Goal: Task Accomplishment & Management: Complete application form

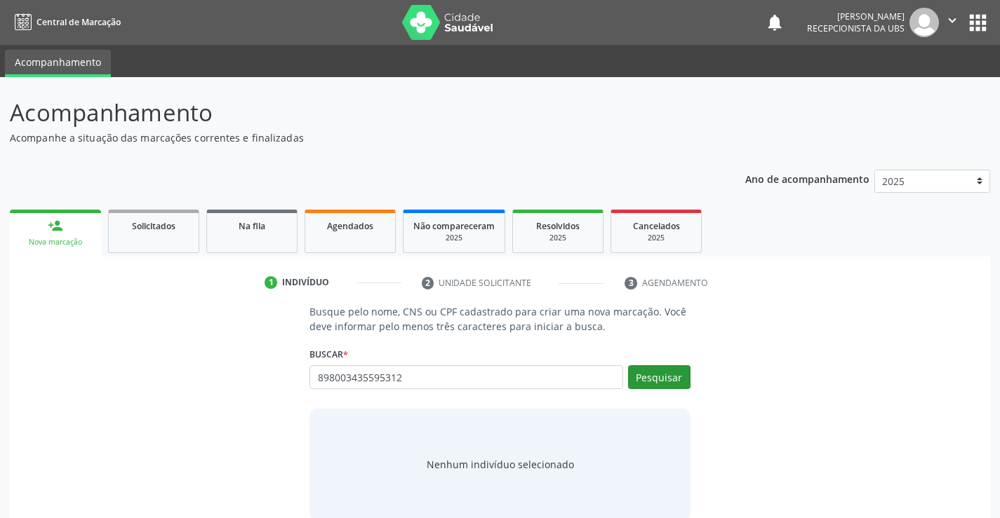
type input "898003435595312"
click at [673, 386] on button "Pesquisar" at bounding box center [659, 377] width 62 height 24
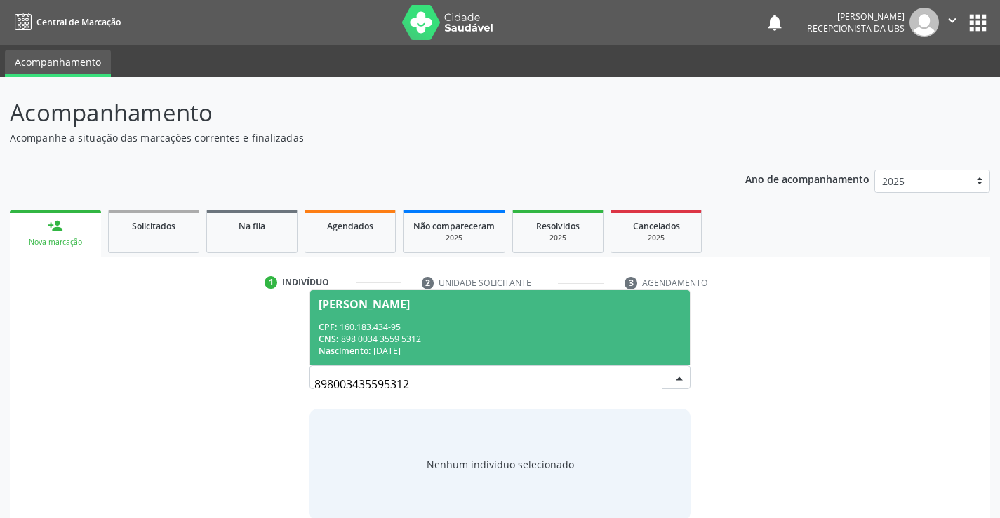
click at [455, 333] on div "CNS: 898 0034 3559 5312" at bounding box center [499, 339] width 362 height 12
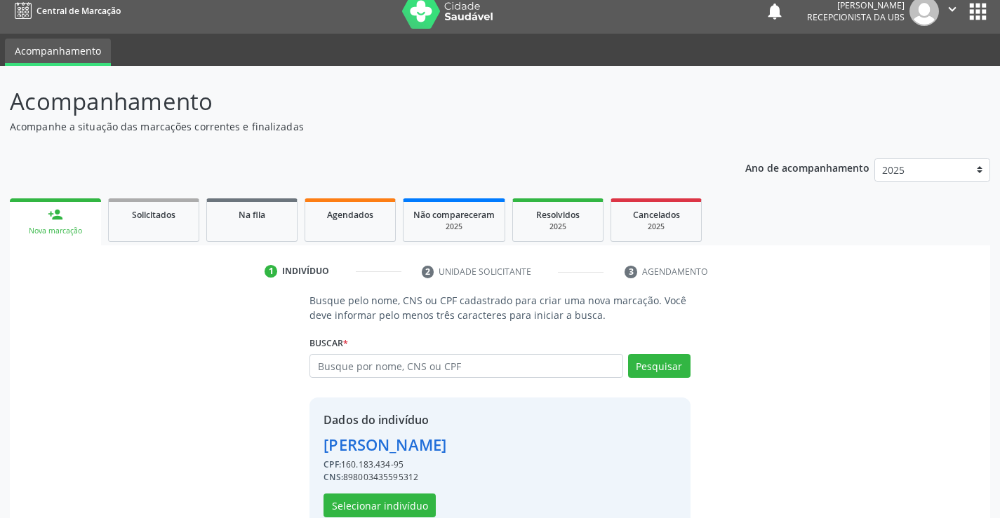
scroll to position [44, 0]
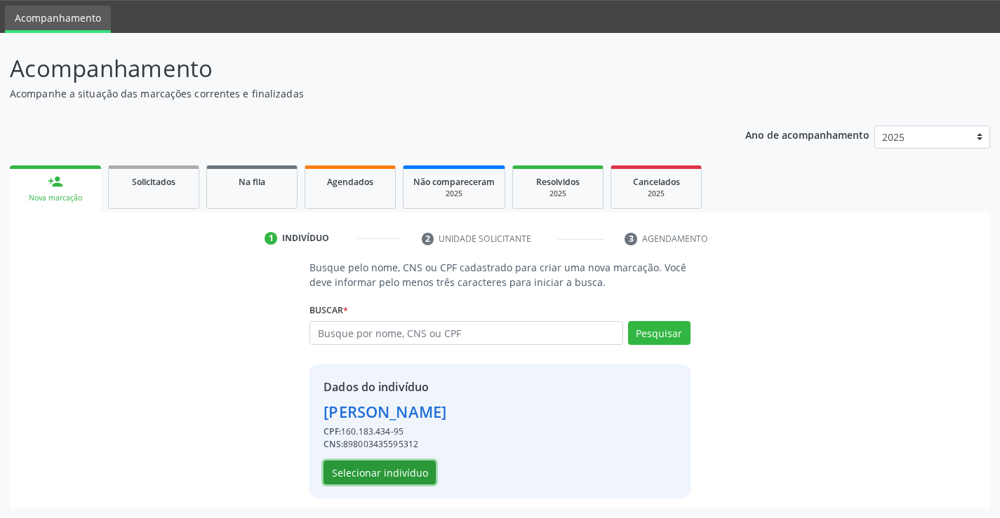
click at [396, 477] on button "Selecionar indivíduo" at bounding box center [379, 473] width 112 height 24
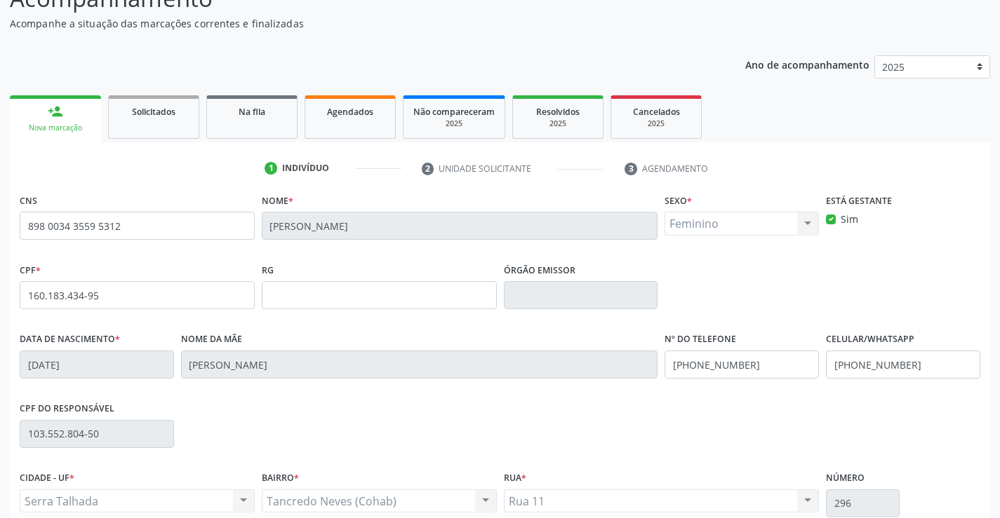
scroll to position [242, 0]
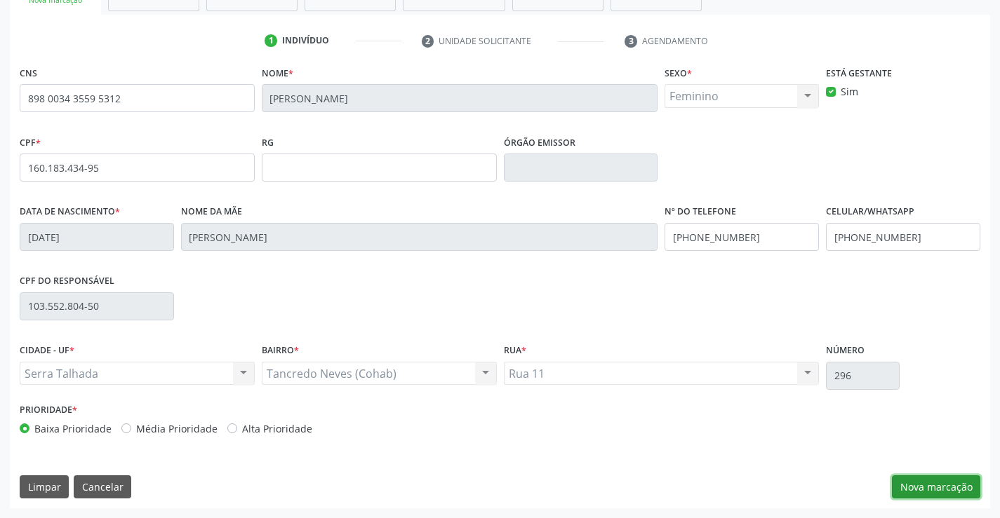
click at [957, 479] on button "Nova marcação" at bounding box center [936, 488] width 88 height 24
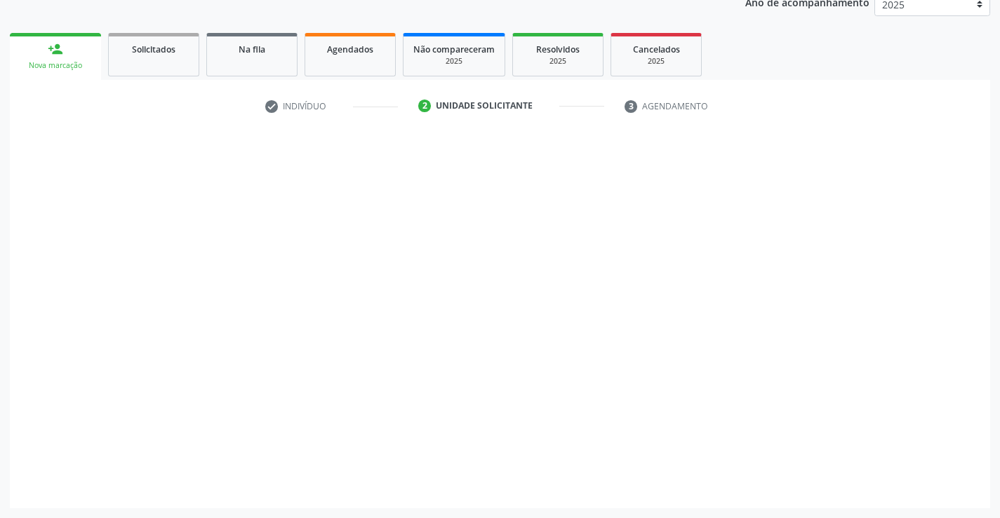
scroll to position [177, 0]
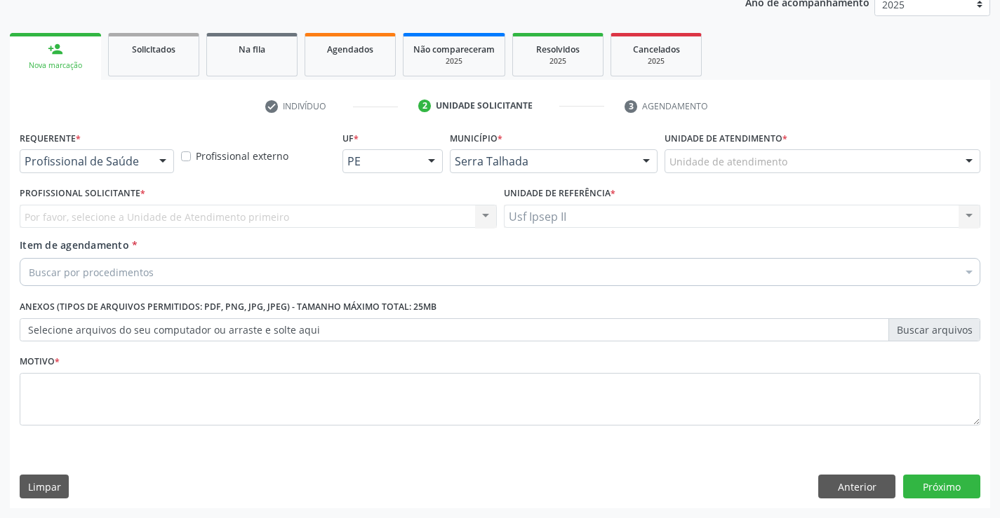
click at [709, 171] on div "Unidade de atendimento" at bounding box center [822, 161] width 316 height 24
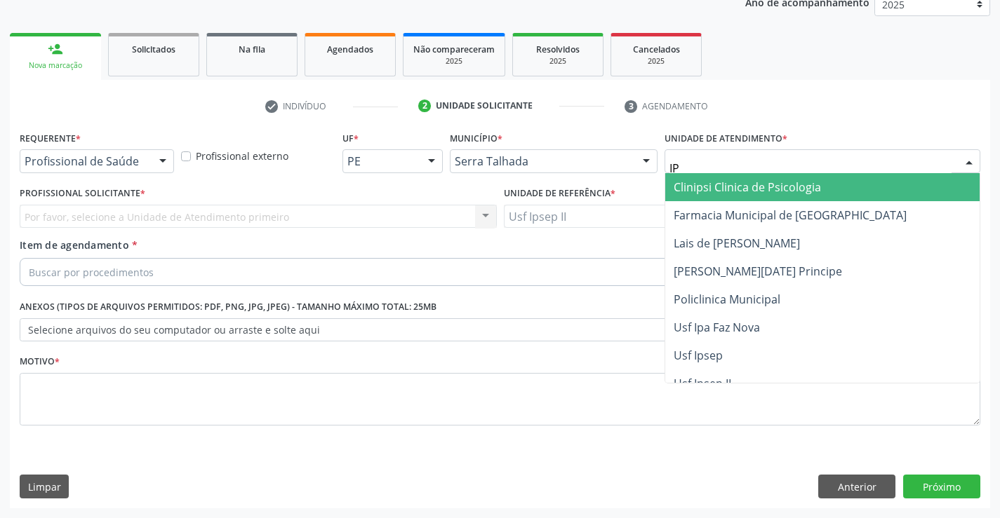
type input "IPS"
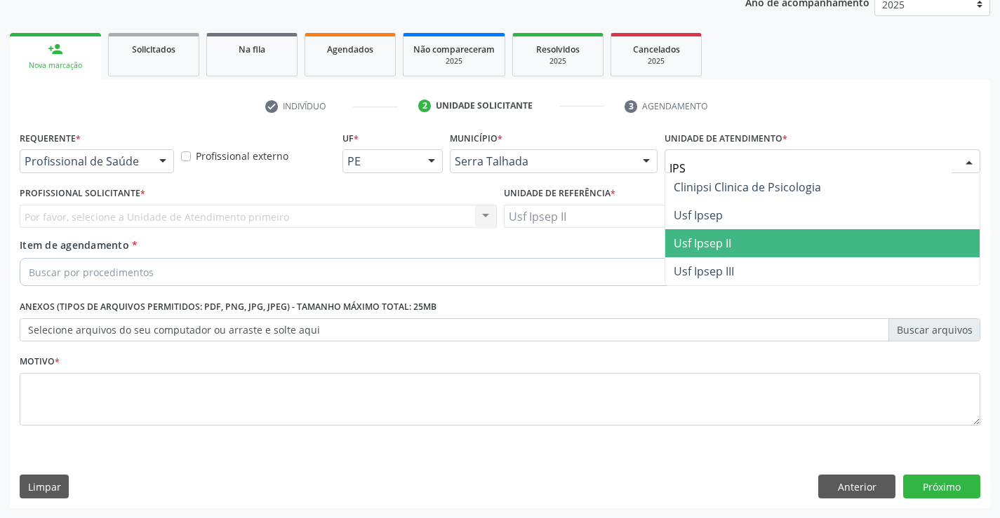
click at [705, 230] on span "Usf Ipsep II" at bounding box center [822, 243] width 314 height 28
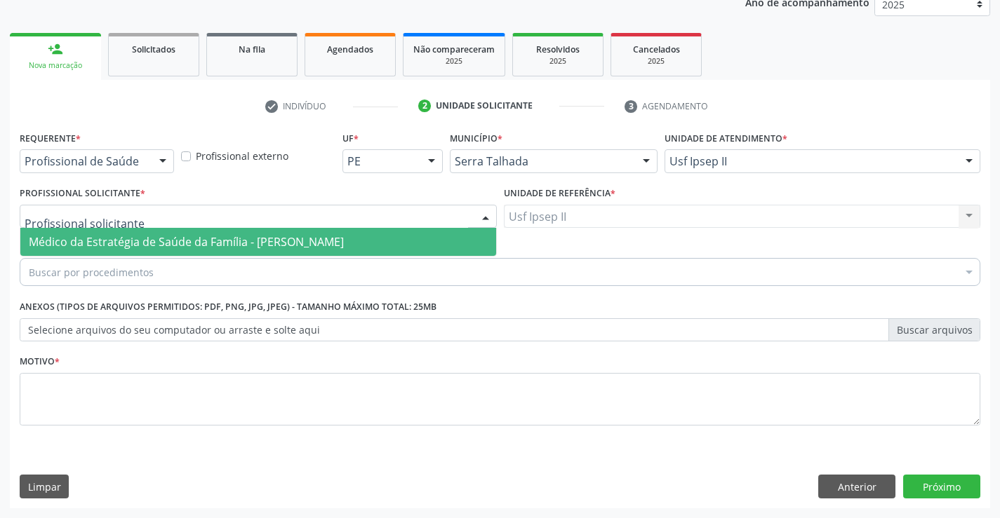
click at [170, 211] on div at bounding box center [258, 217] width 477 height 24
click at [164, 237] on span "Médico da Estratégia de Saúde da Família - Nadjane Nayara Bezerra Ferreira da S…" at bounding box center [186, 241] width 315 height 15
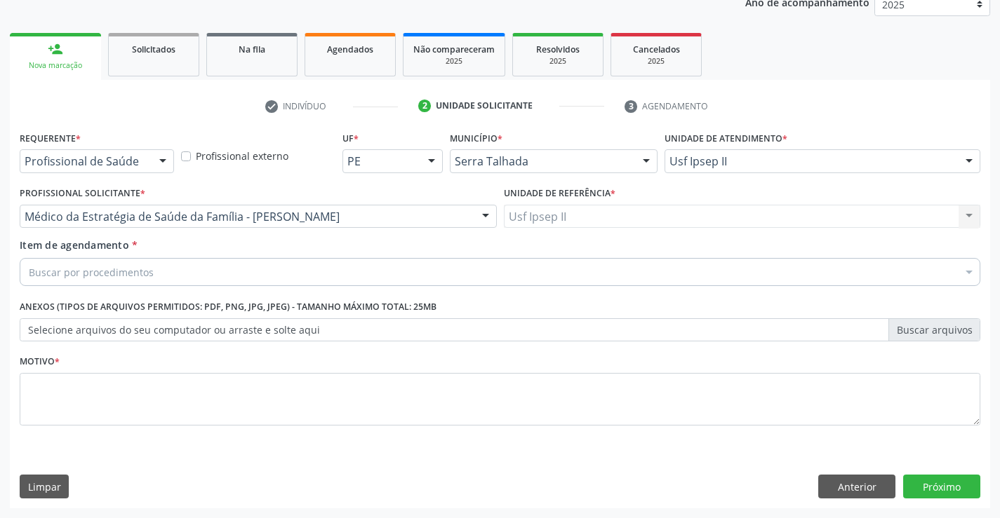
click at [163, 268] on div "Buscar por procedimentos" at bounding box center [500, 272] width 960 height 28
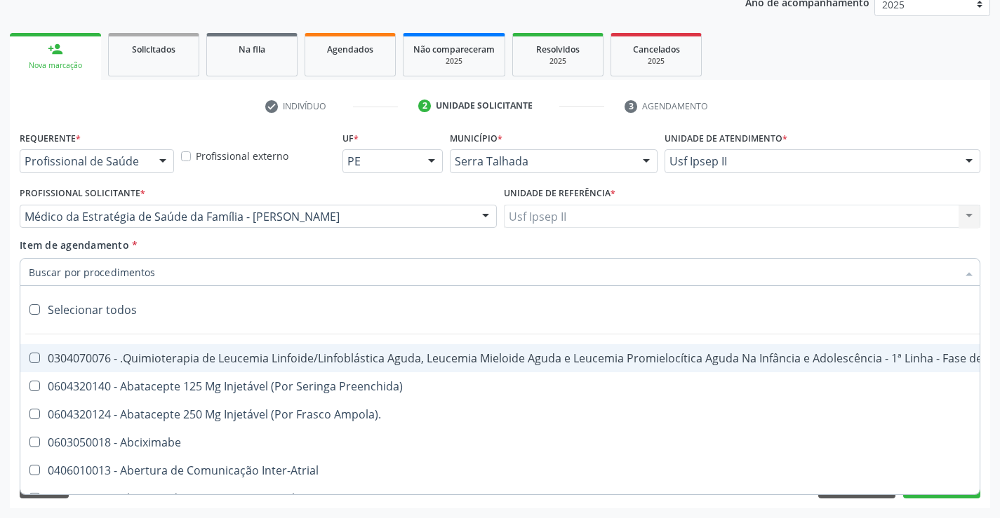
type input "O"
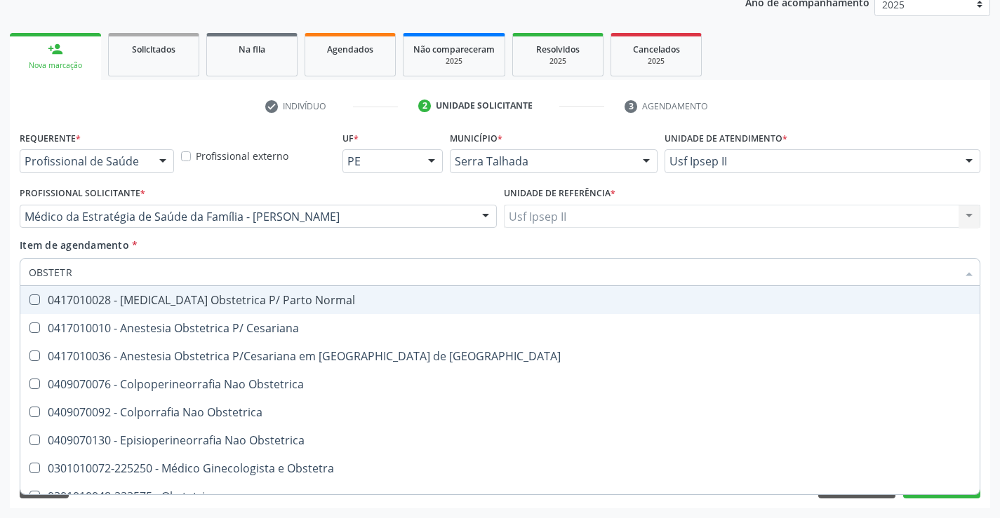
type input "OBSTETRI"
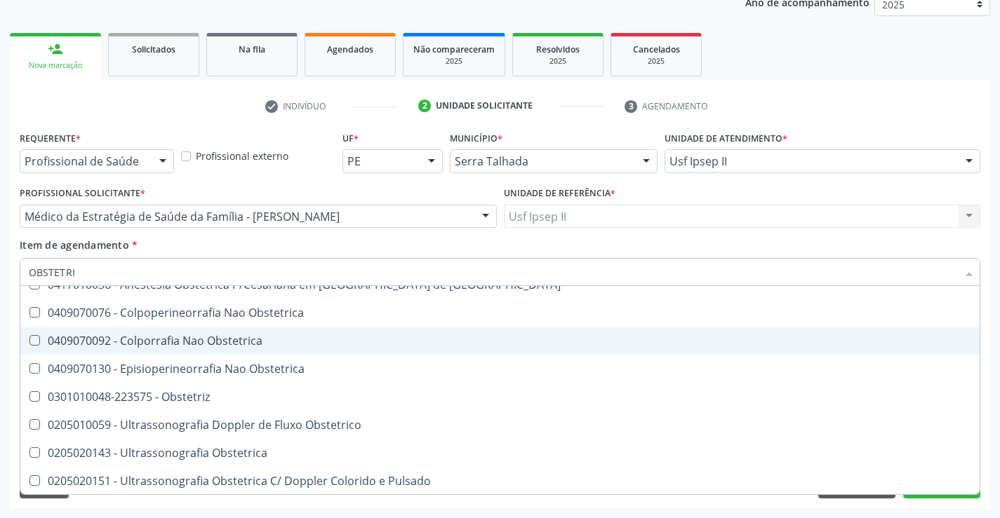
scroll to position [72, 0]
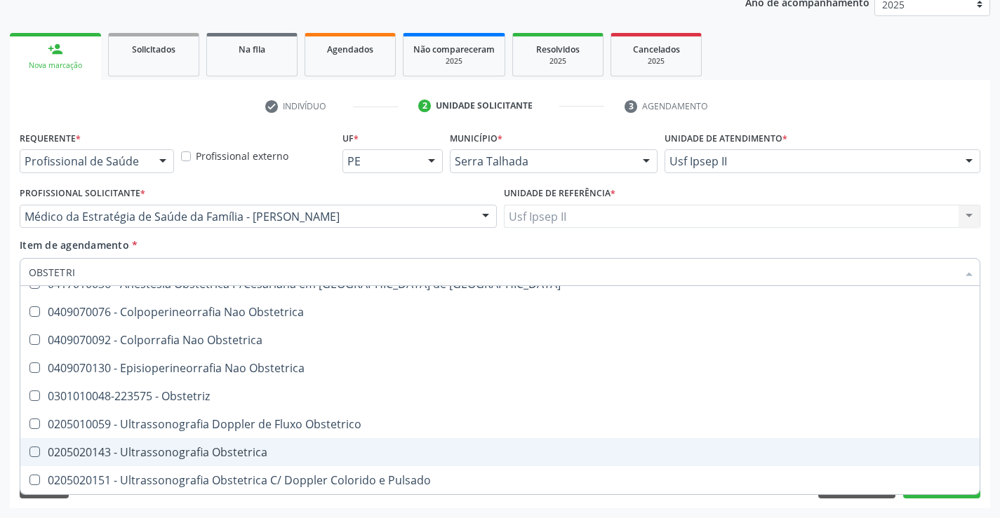
click at [185, 453] on div "0205020143 - Ultrassonografia Obstetrica" at bounding box center [500, 452] width 942 height 11
checkbox Obstetrica "true"
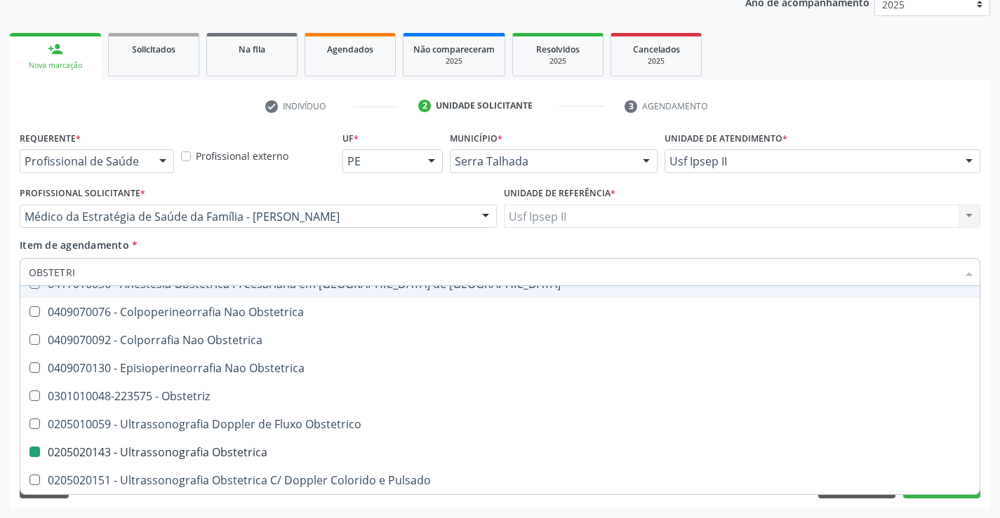
click at [185, 250] on div "Item de agendamento * OBSTETRI Desfazer seleção 0417010028 - Analgesia Obstetri…" at bounding box center [500, 260] width 960 height 44
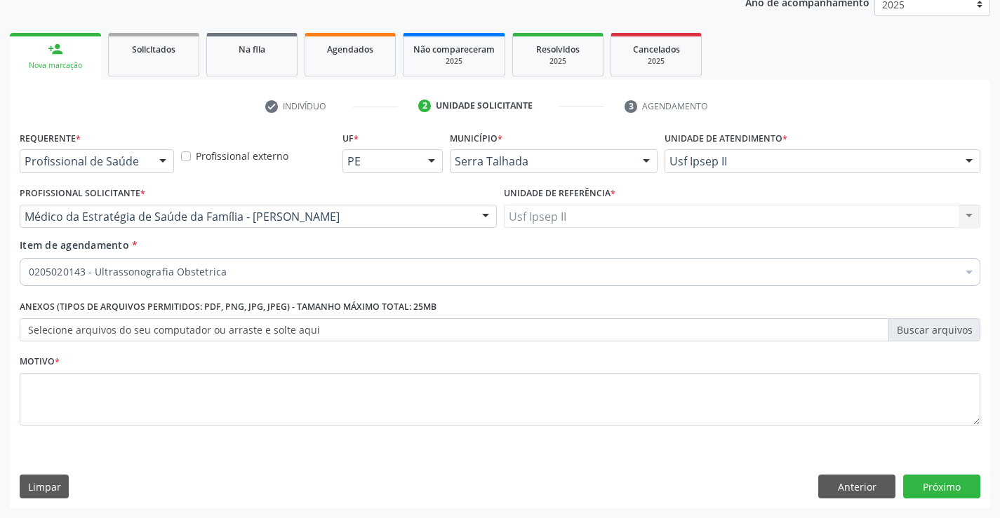
scroll to position [0, 0]
click at [157, 405] on textarea at bounding box center [500, 399] width 960 height 53
type textarea "GEST"
click at [943, 487] on button "Próximo" at bounding box center [941, 487] width 77 height 24
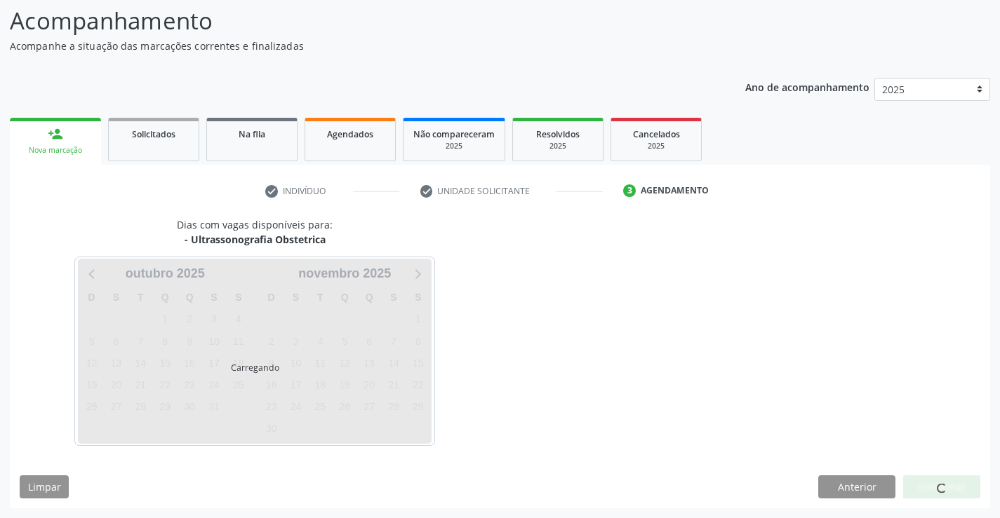
scroll to position [92, 0]
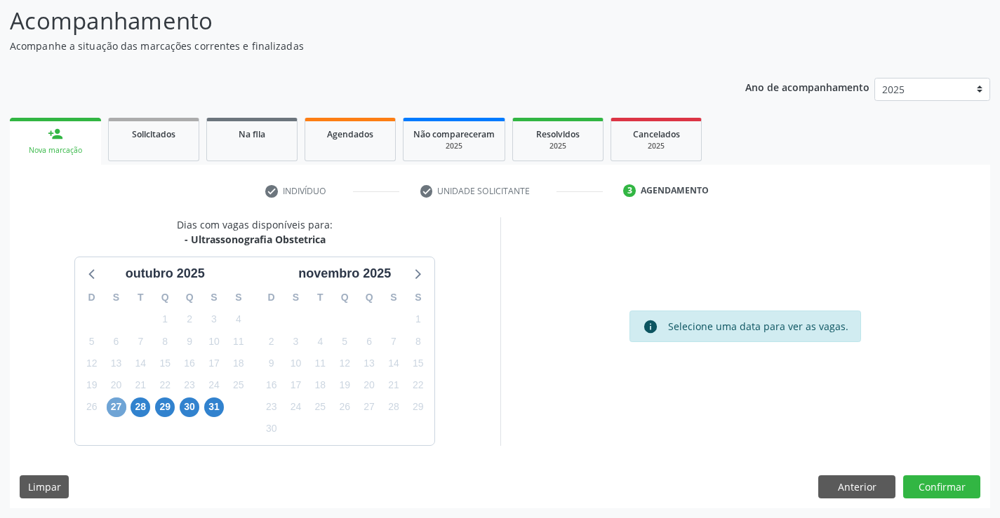
click at [117, 403] on span "27" at bounding box center [117, 408] width 20 height 20
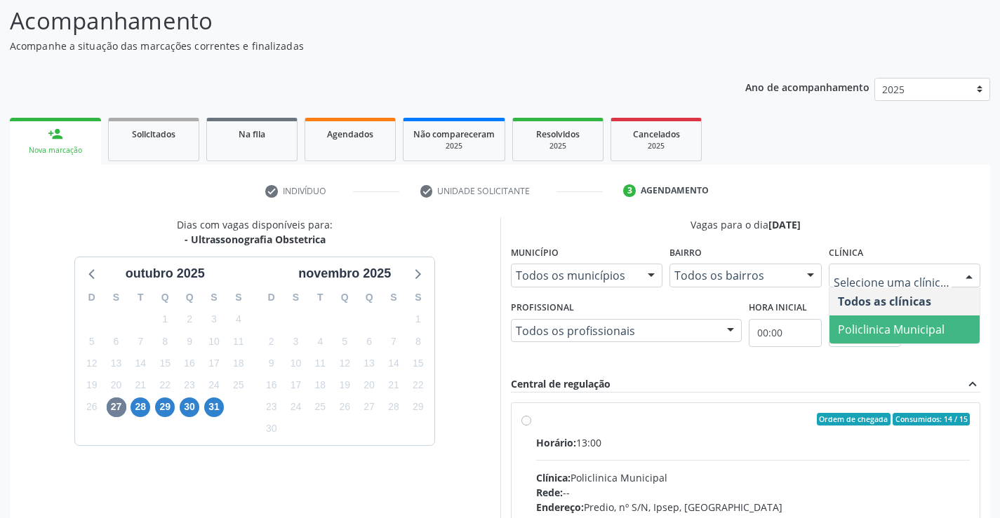
click at [861, 324] on span "Policlinica Municipal" at bounding box center [891, 329] width 107 height 15
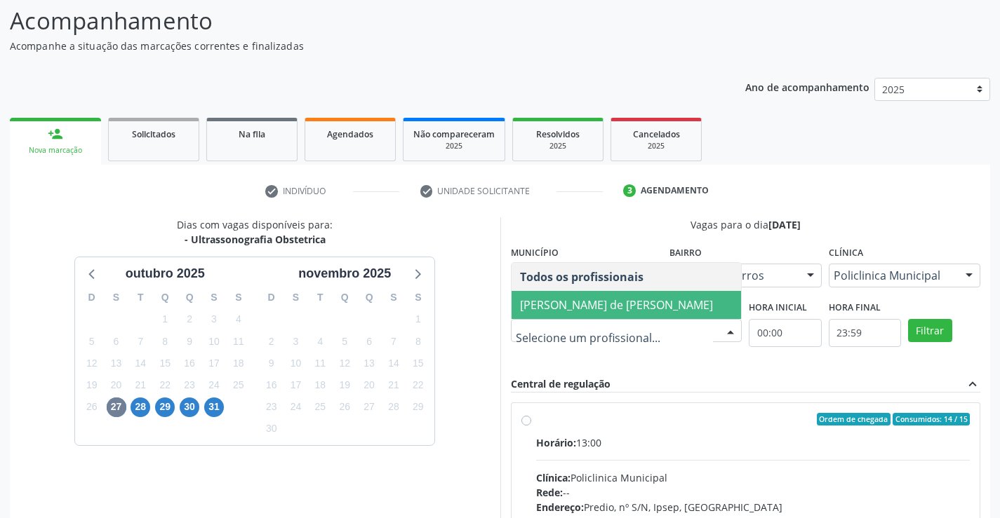
click at [620, 302] on span "Ana Carolina Barboza de Andrada Melo Lyra" at bounding box center [626, 305] width 230 height 28
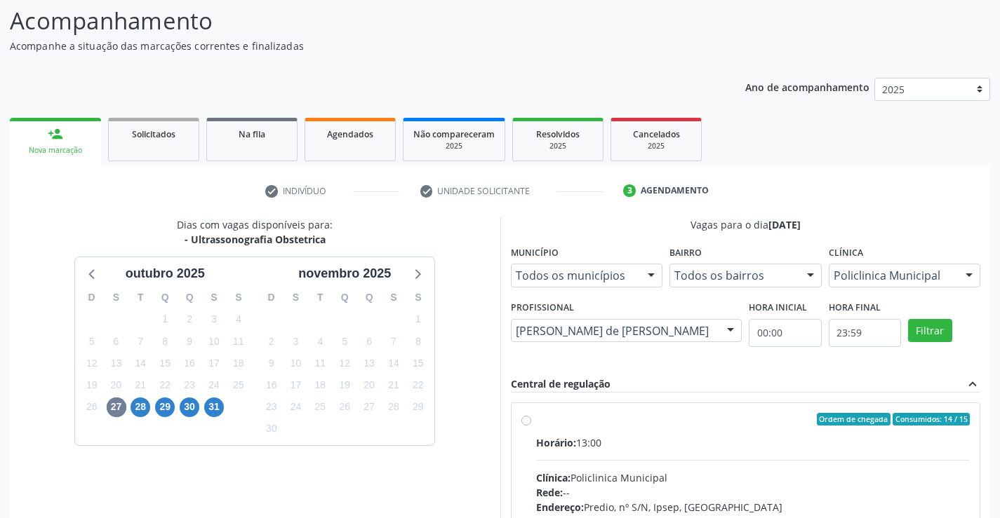
click at [478, 362] on div "Dias com vagas disponíveis para: - Ultrassonografia Obstetrica outubro 2025 D S…" at bounding box center [255, 445] width 490 height 456
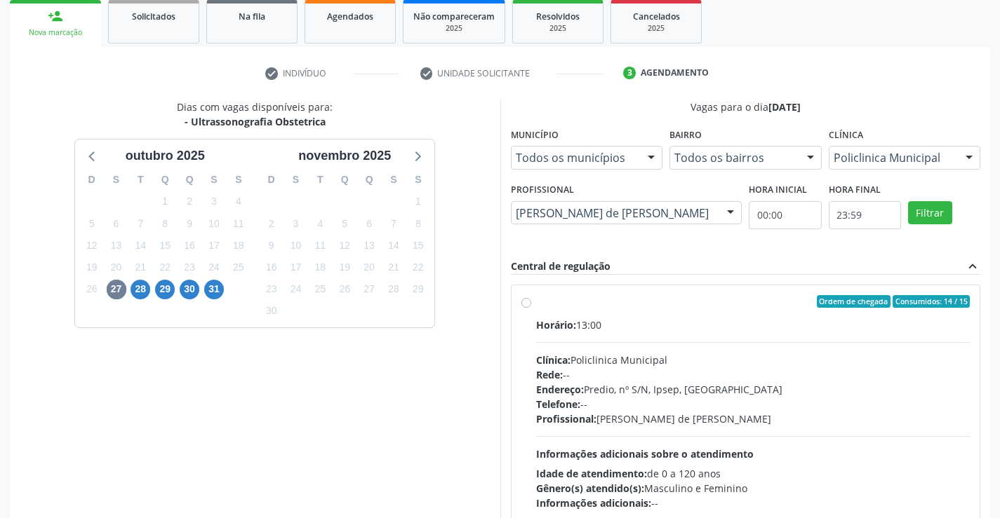
scroll to position [232, 0]
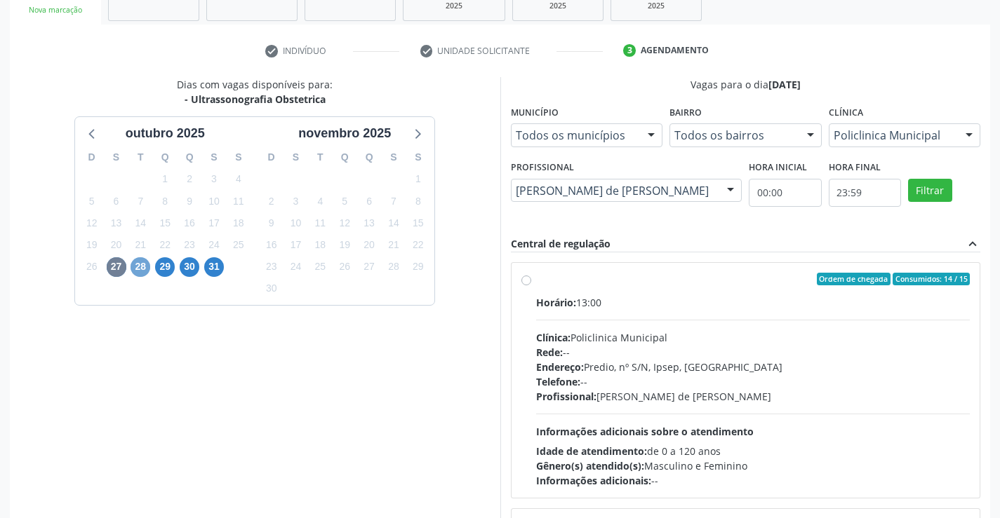
click at [144, 267] on span "28" at bounding box center [140, 267] width 20 height 20
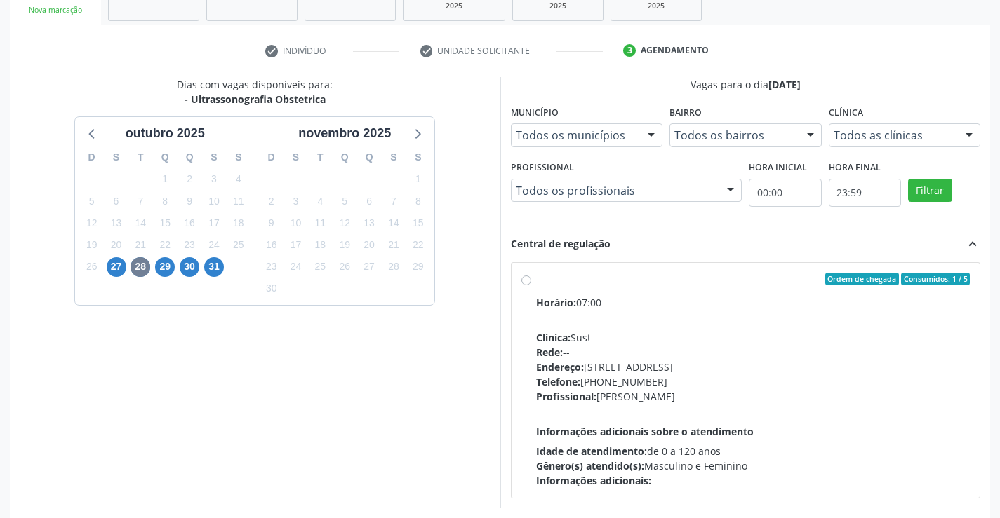
click at [595, 203] on fieldset "Profissional Todos os profissionais Todos os profissionais Severino Tadeu de Me…" at bounding box center [626, 184] width 231 height 55
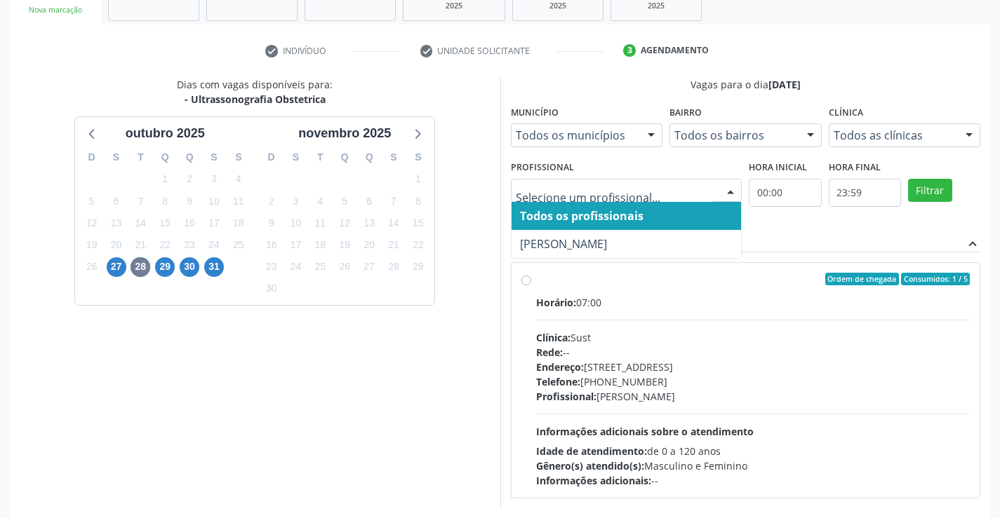
click at [953, 133] on div "Todos as clínicas" at bounding box center [904, 135] width 152 height 24
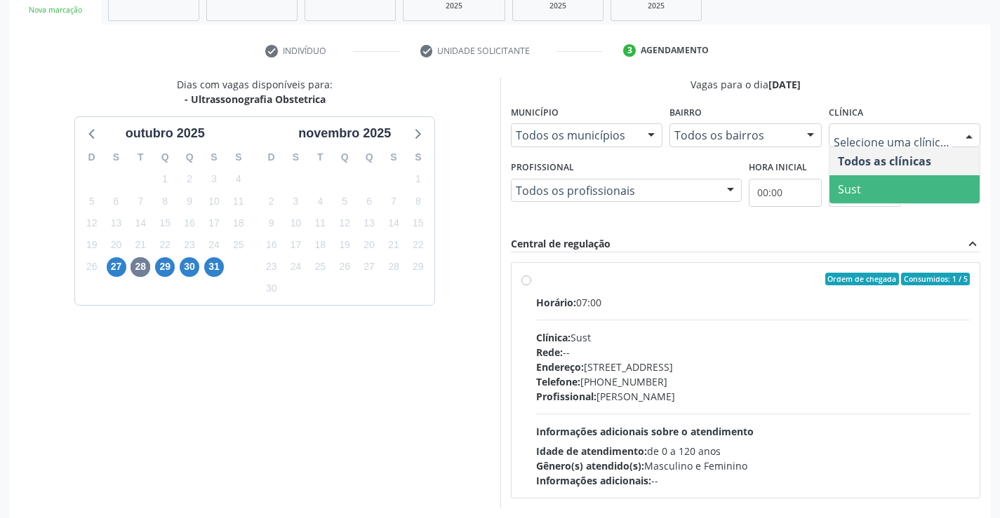
click at [865, 182] on span "Sust" at bounding box center [904, 189] width 151 height 28
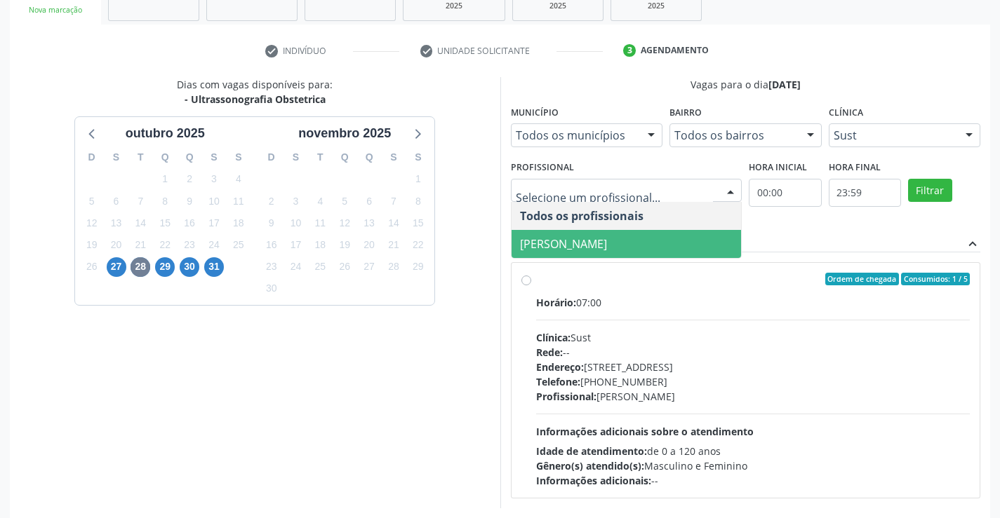
click at [617, 236] on span "Severino Tadeu de Menezes Lima" at bounding box center [626, 244] width 230 height 28
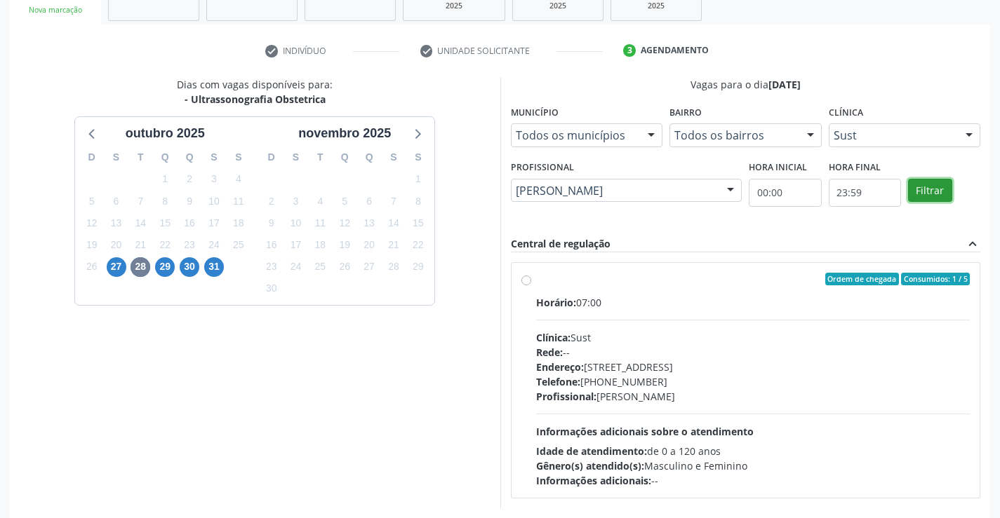
click at [939, 187] on button "Filtrar" at bounding box center [930, 191] width 44 height 24
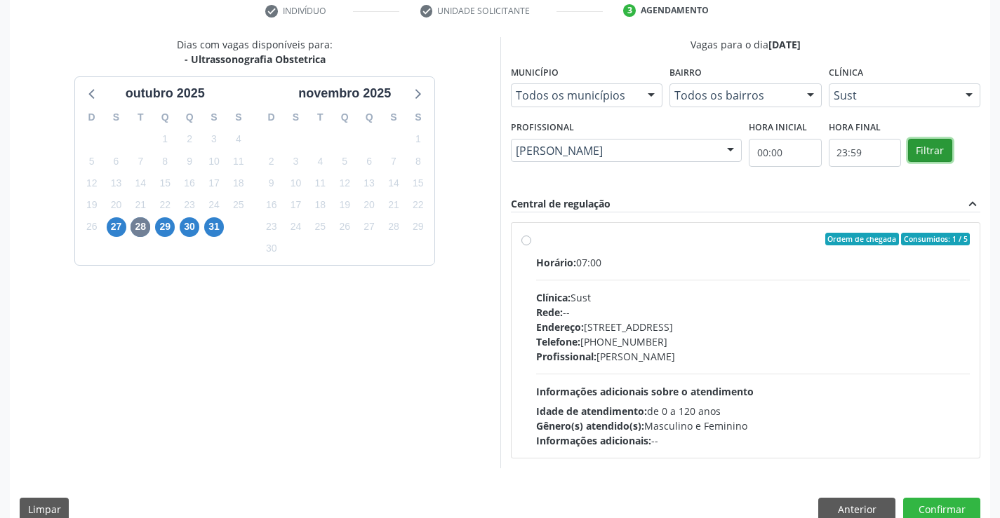
scroll to position [295, 0]
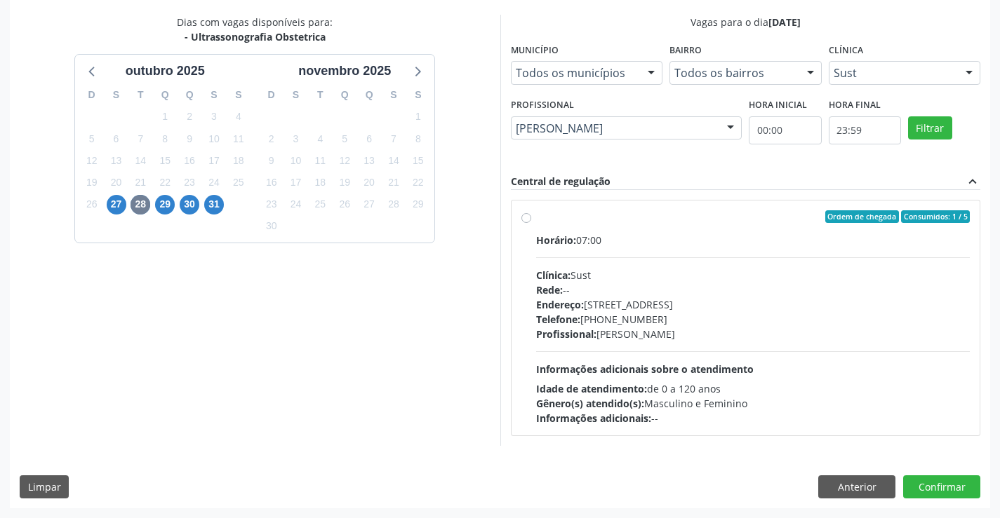
click at [722, 269] on div "Clínica: Sust" at bounding box center [753, 275] width 434 height 15
click at [531, 223] on input "Ordem de chegada Consumidos: 1 / 5 Horário: 07:00 Clínica: Sust Rede: -- Endere…" at bounding box center [526, 216] width 10 height 13
radio input "true"
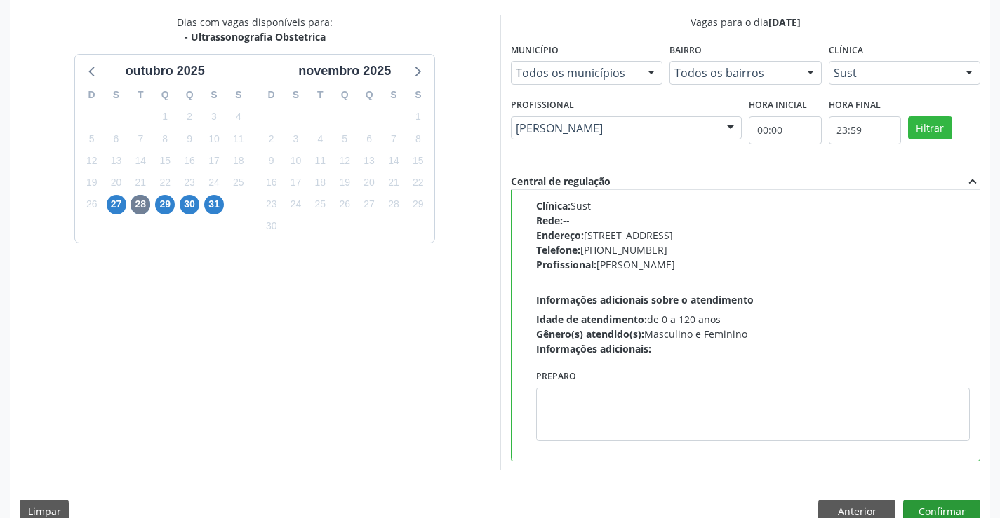
scroll to position [320, 0]
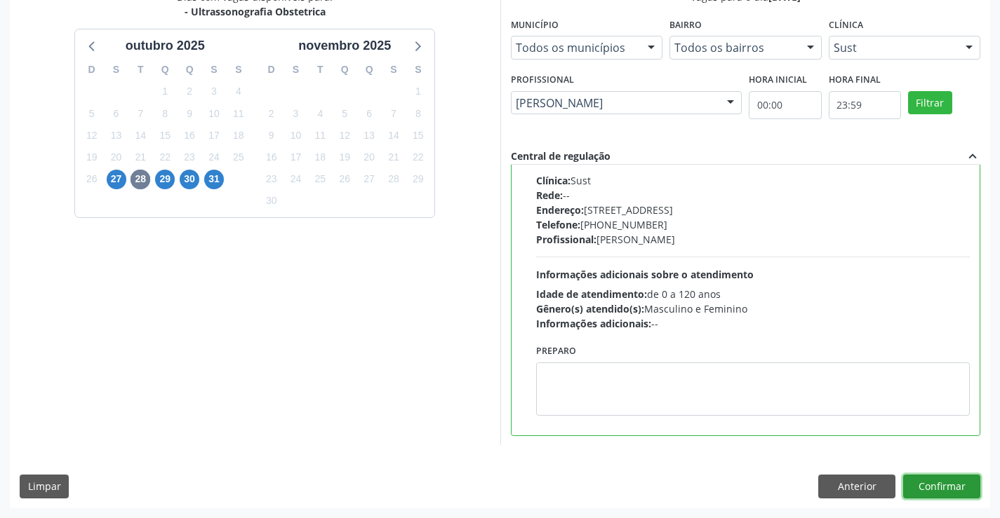
click at [964, 482] on button "Confirmar" at bounding box center [941, 487] width 77 height 24
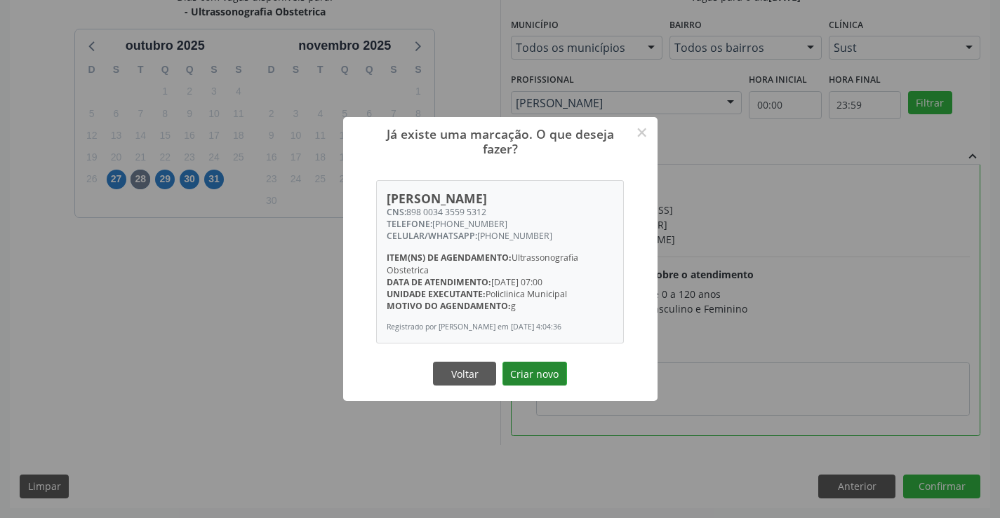
click at [553, 378] on button "Criar novo" at bounding box center [534, 374] width 65 height 24
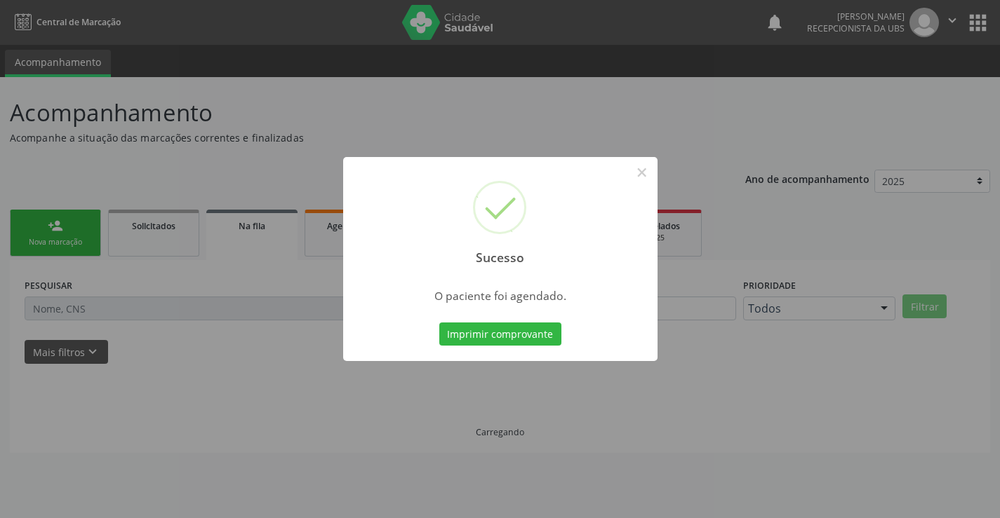
scroll to position [0, 0]
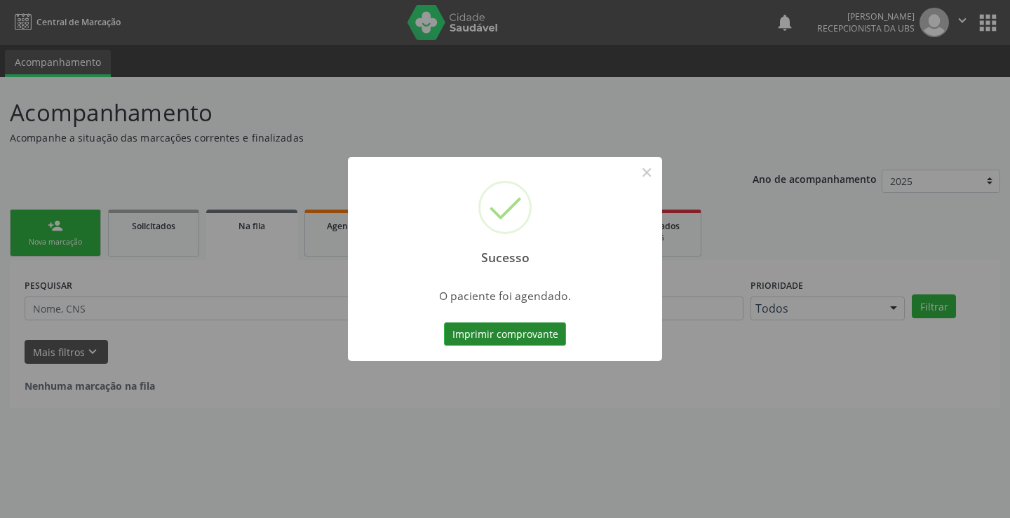
click at [547, 344] on button "Imprimir comprovante" at bounding box center [505, 335] width 122 height 24
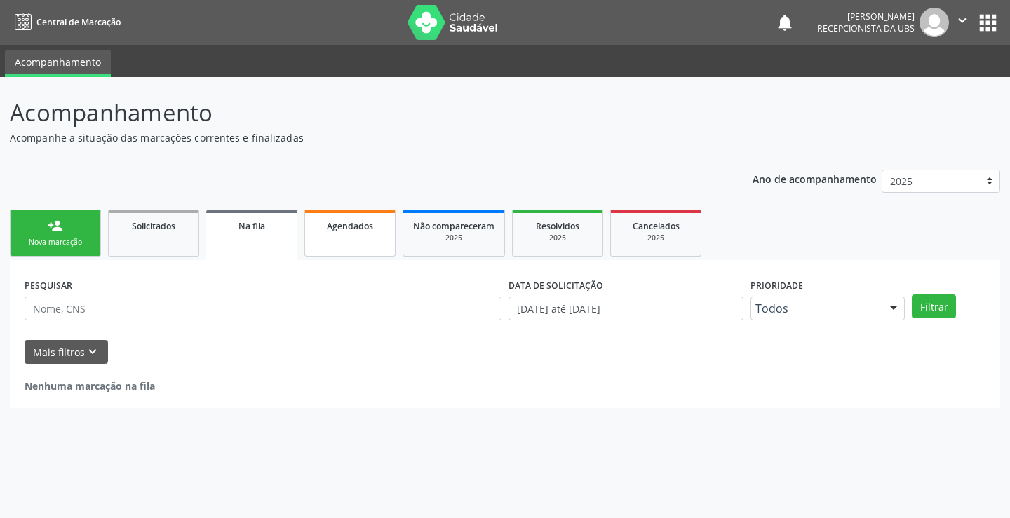
click at [360, 225] on span "Agendados" at bounding box center [350, 226] width 46 height 12
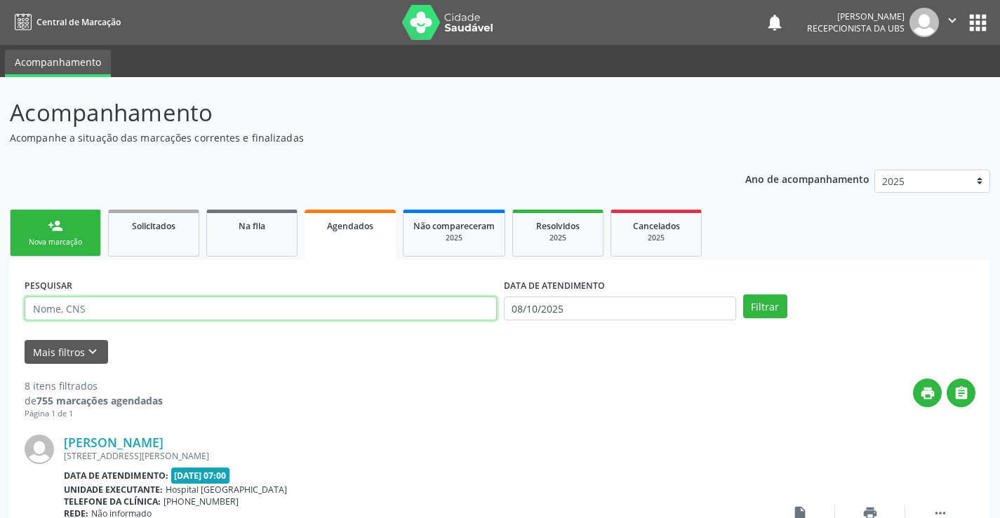
click at [247, 312] on input "text" at bounding box center [261, 309] width 472 height 24
paste input "898003435595312"
type input "898003435595312"
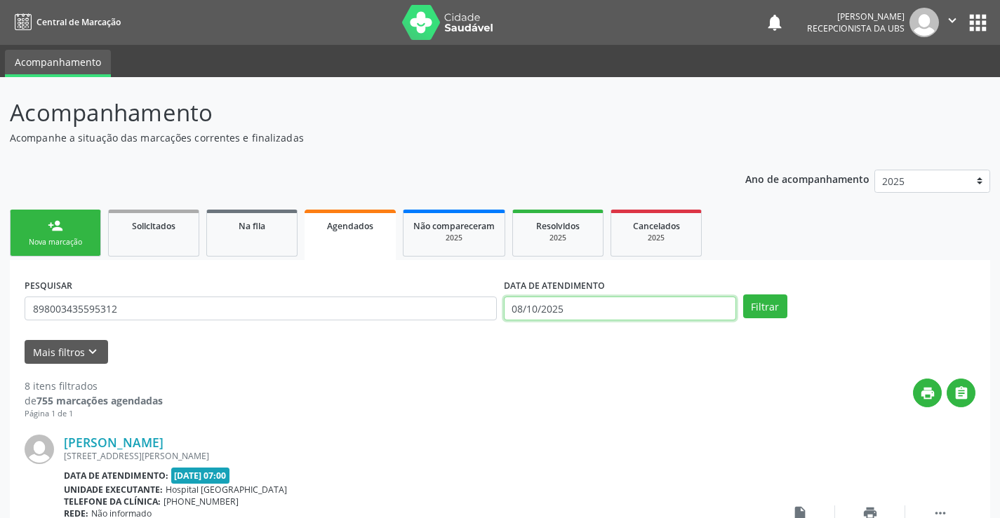
click at [600, 310] on input "08/10/2025" at bounding box center [620, 309] width 232 height 24
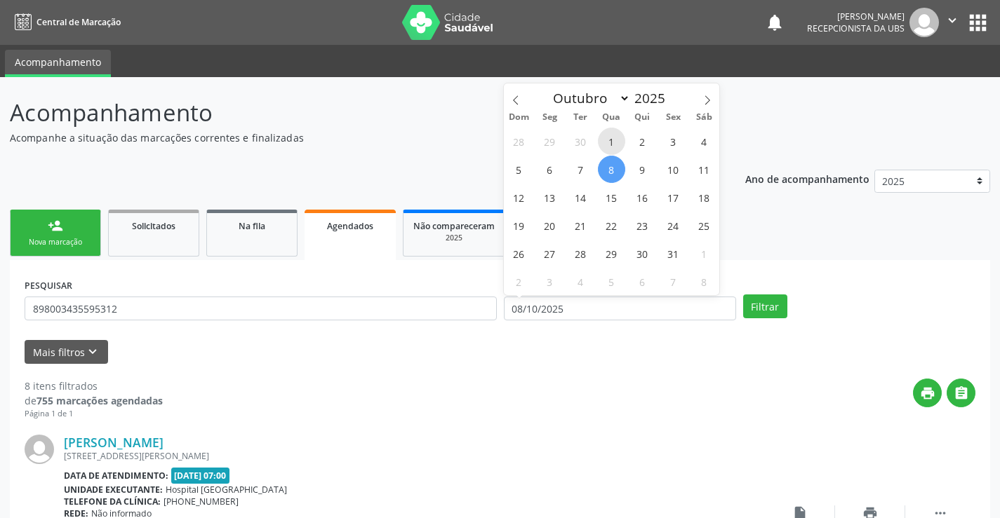
click at [617, 140] on span "1" at bounding box center [611, 141] width 27 height 27
type input "01/10/2025"
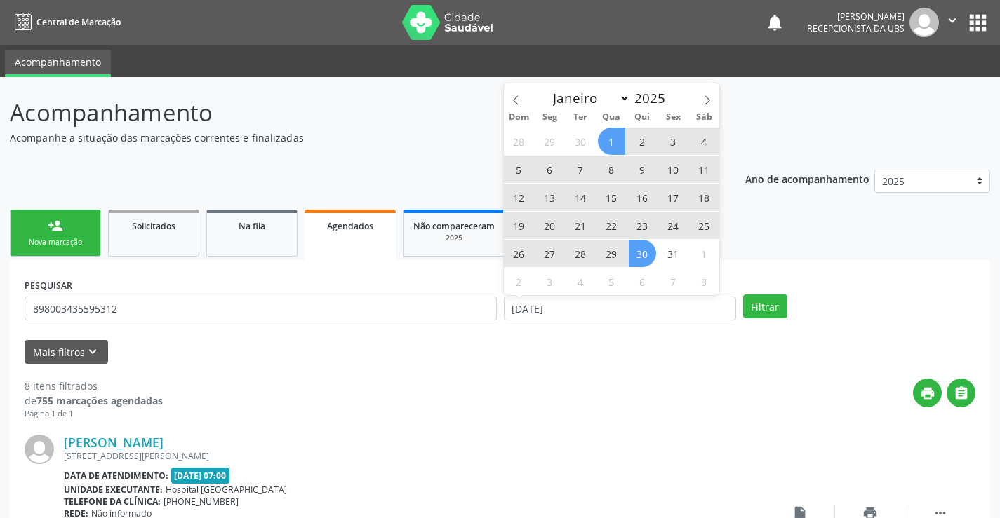
click at [644, 244] on span "30" at bounding box center [641, 253] width 27 height 27
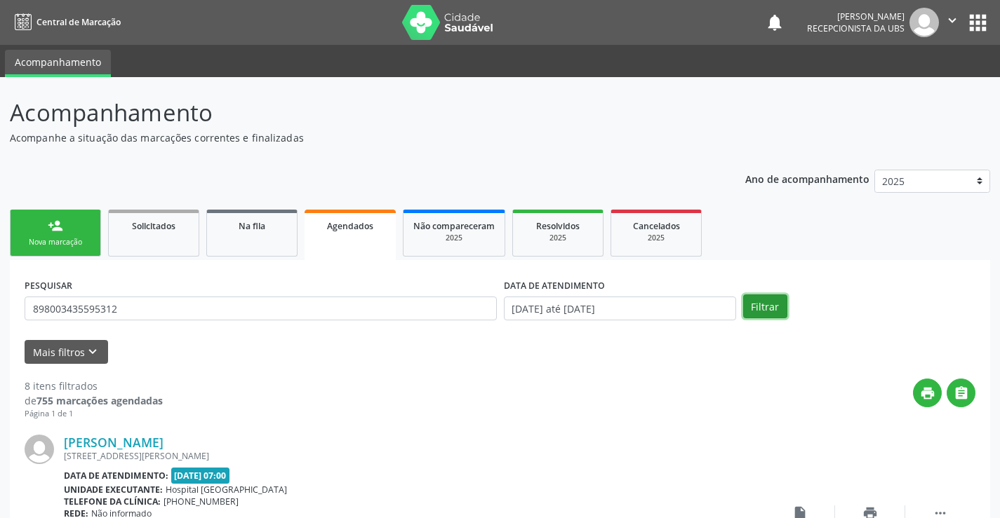
click at [768, 307] on button "Filtrar" at bounding box center [765, 307] width 44 height 24
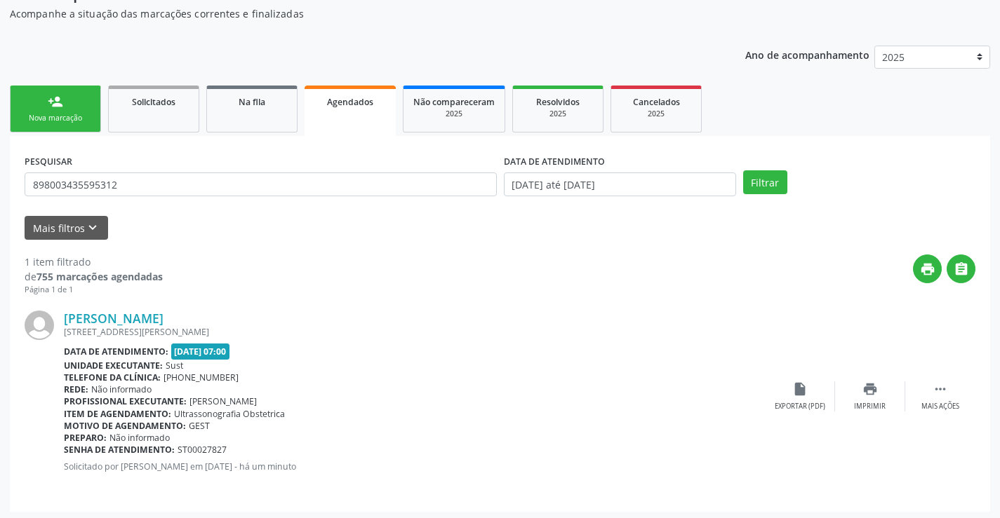
scroll to position [128, 0]
